Goal: Task Accomplishment & Management: Use online tool/utility

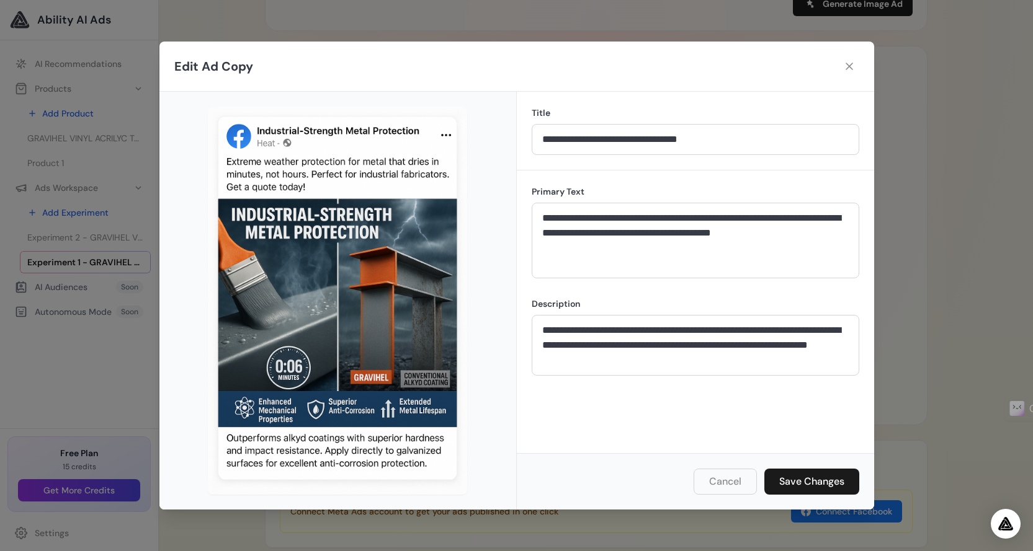
scroll to position [594, 0]
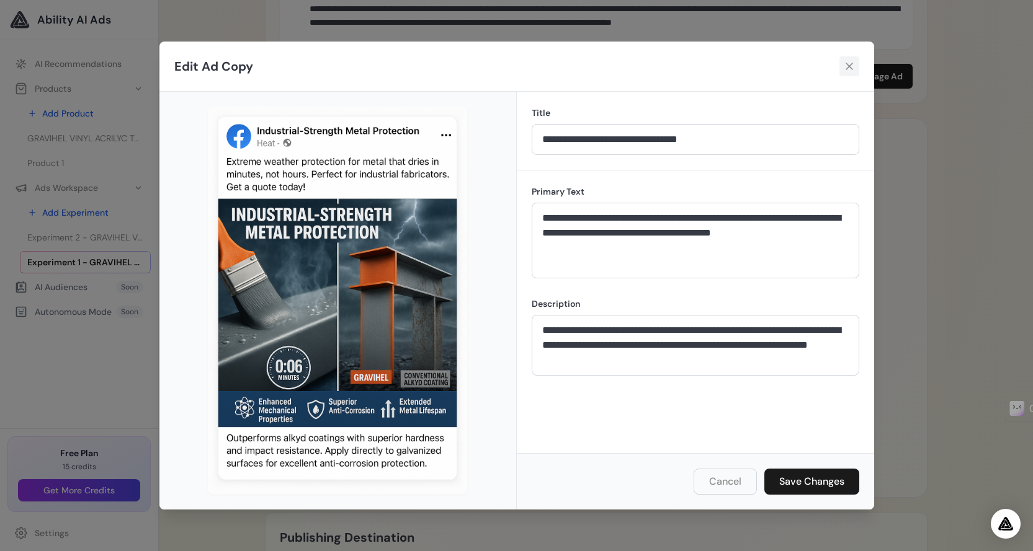
click at [854, 67] on icon at bounding box center [849, 66] width 12 height 12
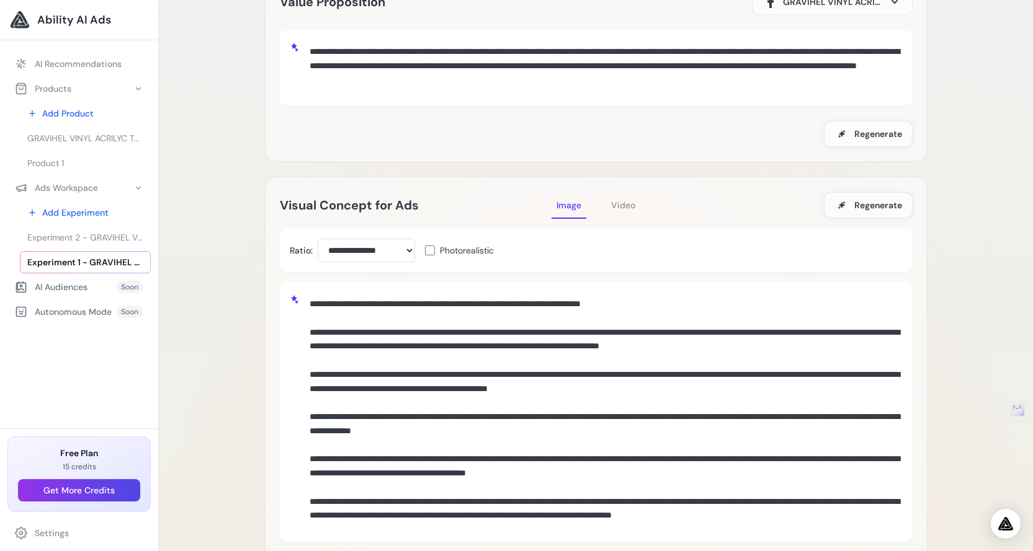
scroll to position [0, 0]
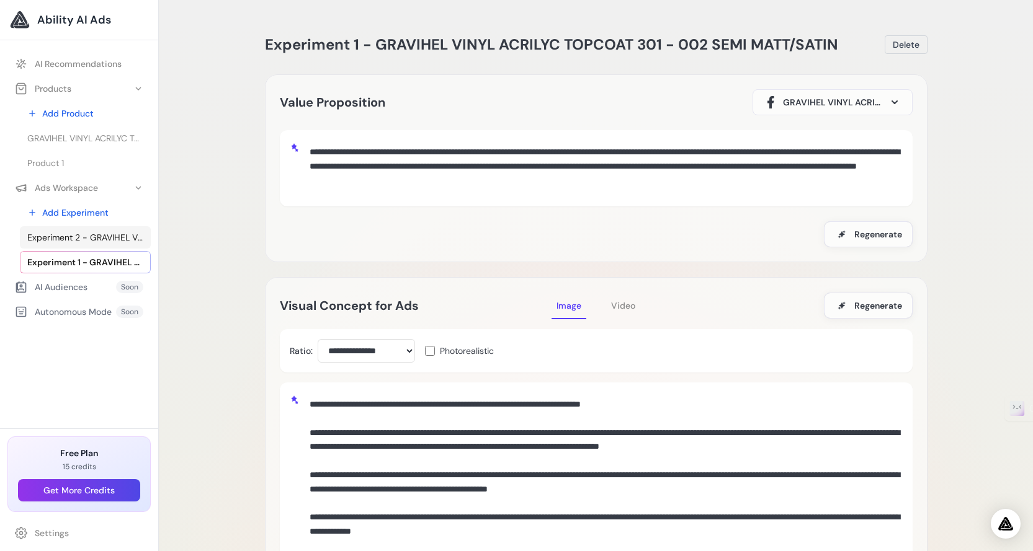
click at [99, 241] on span "Experiment 2 - GRAVIHEL VINYL ACRILYC TOPCOAT 301 - 002 SEMI MATT/SATIN" at bounding box center [85, 237] width 116 height 12
click at [97, 235] on span "Experiment 2 - GRAVIHEL VINYL ACRILYC TOPCOAT 301 - 002 SEMI MATT/SATIN" at bounding box center [85, 237] width 116 height 12
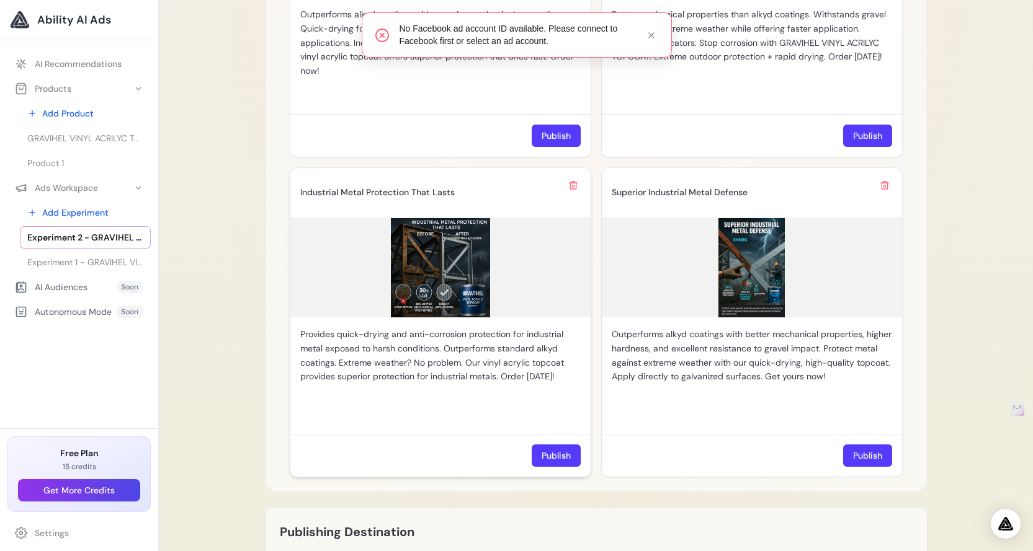
scroll to position [1206, 0]
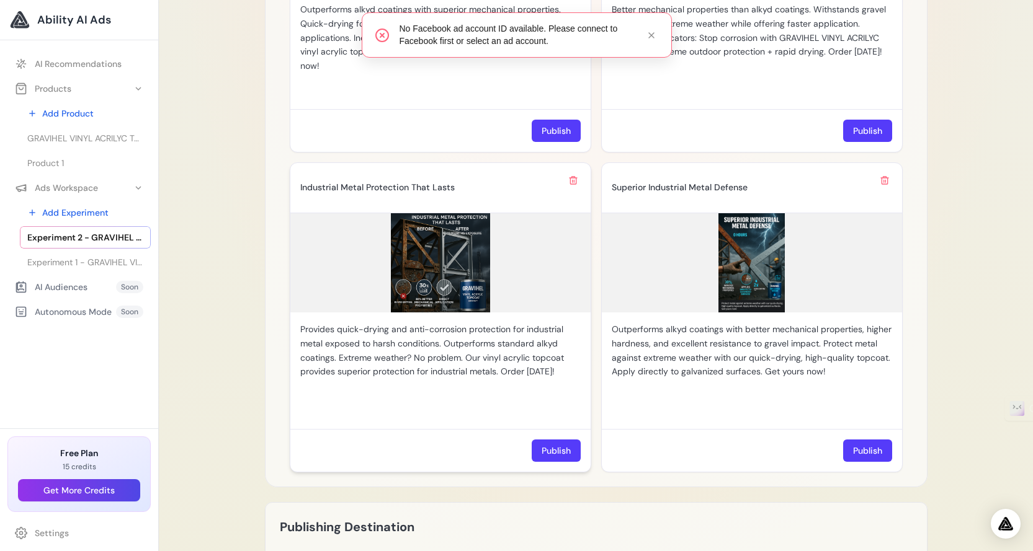
click at [445, 259] on img at bounding box center [440, 262] width 300 height 99
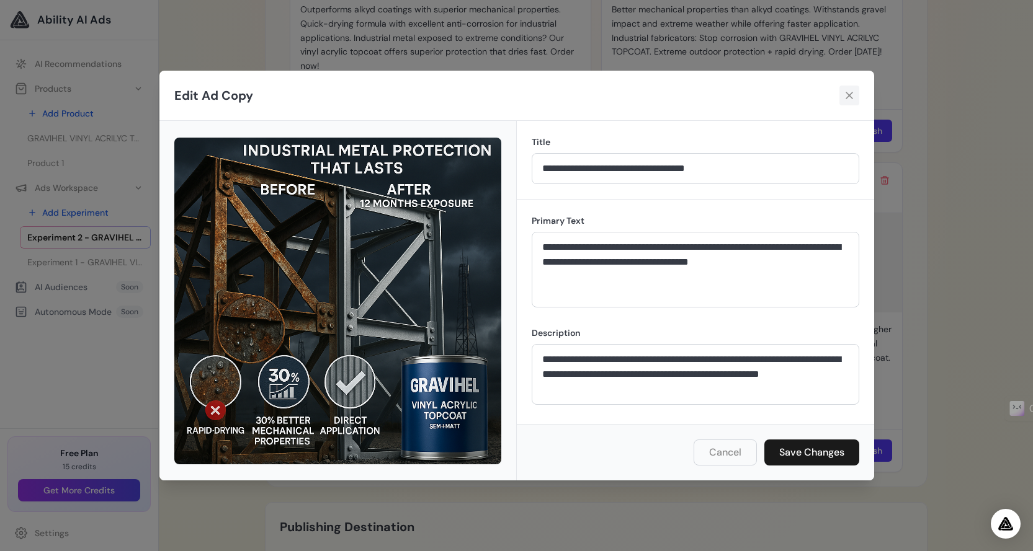
click at [846, 94] on icon at bounding box center [849, 95] width 12 height 12
